Goal: Transaction & Acquisition: Book appointment/travel/reservation

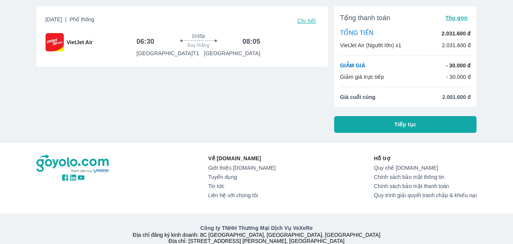
scroll to position [42, 0]
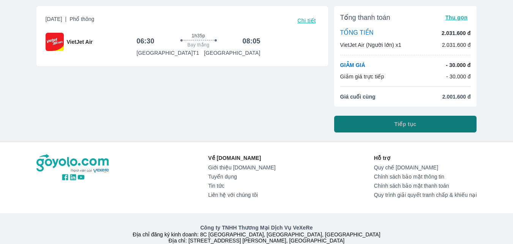
click at [379, 131] on button "Tiếp tục" at bounding box center [405, 124] width 143 height 17
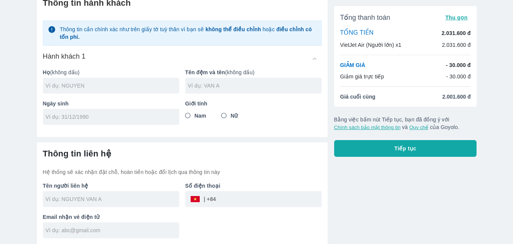
scroll to position [39, 0]
click at [187, 116] on input "Nam" at bounding box center [188, 115] width 14 height 14
radio input "true"
click at [117, 90] on div at bounding box center [111, 85] width 136 height 16
type input "[PERSON_NAME]"
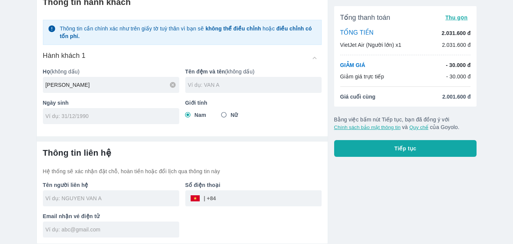
click at [210, 85] on input "text" at bounding box center [255, 85] width 134 height 8
type input "VAN"
click at [155, 118] on input "tel" at bounding box center [109, 116] width 126 height 8
click at [155, 118] on input "0/01/1" at bounding box center [109, 116] width 126 height 8
type input "0"
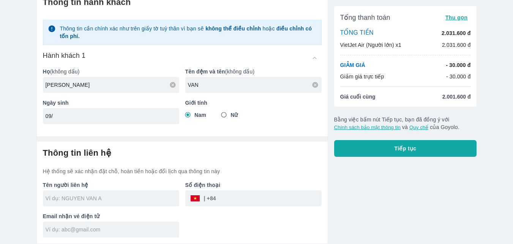
click at [155, 118] on input "09/" at bounding box center [109, 116] width 126 height 8
click at [155, 118] on input "09/11/" at bounding box center [109, 116] width 126 height 8
type input "[DATE]"
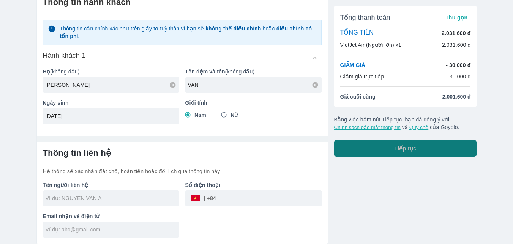
click at [375, 146] on button "Tiếp tục" at bounding box center [405, 148] width 143 height 17
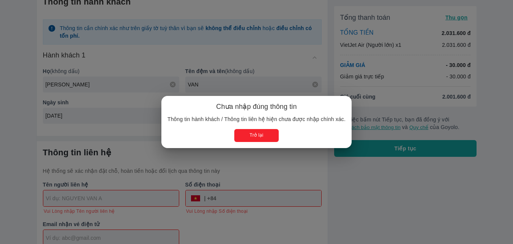
type input "[PERSON_NAME] VAN"
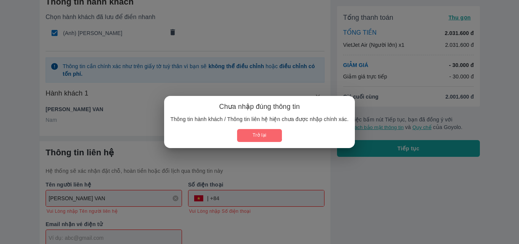
click at [257, 134] on button "Trở lại" at bounding box center [259, 135] width 44 height 13
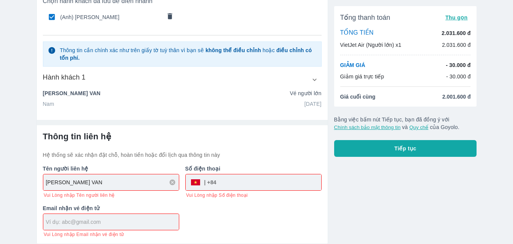
scroll to position [55, 0]
